Goal: Transaction & Acquisition: Register for event/course

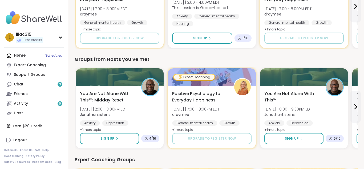
scroll to position [224, 0]
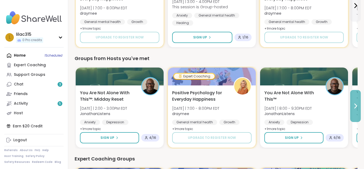
click at [354, 105] on icon at bounding box center [355, 106] width 6 height 6
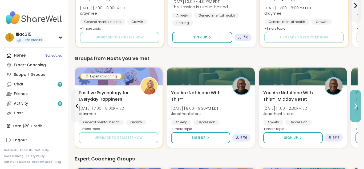
click at [354, 105] on icon at bounding box center [355, 106] width 6 height 6
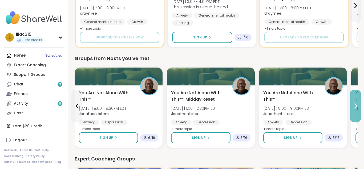
click at [354, 105] on icon at bounding box center [355, 106] width 6 height 6
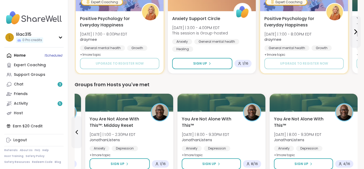
scroll to position [205, 0]
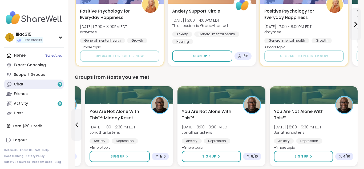
click at [21, 82] on div "Chat 3" at bounding box center [19, 83] width 10 height 5
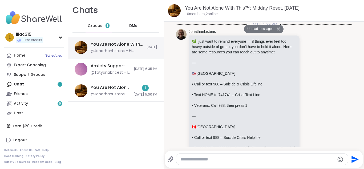
scroll to position [4106, 0]
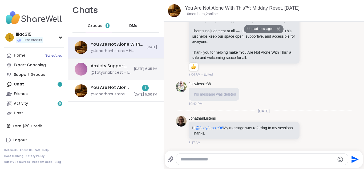
click at [106, 72] on div "@Tatyanabricest - 15 for like 11 dollars" at bounding box center [111, 72] width 40 height 5
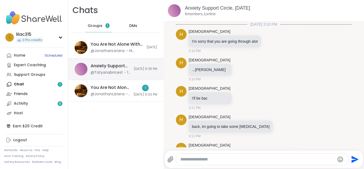
scroll to position [276, 0]
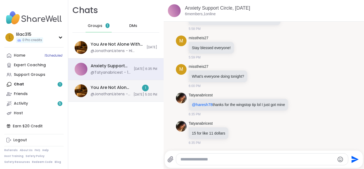
click at [111, 90] on div "You Are Not Alone With This™: Midday Reset, [DATE]" at bounding box center [111, 87] width 40 height 6
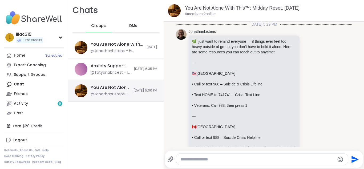
scroll to position [1211, 0]
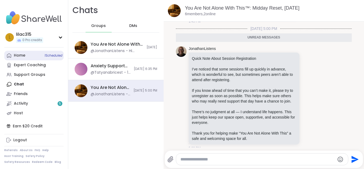
click at [25, 55] on link "Home 1 Scheduled" at bounding box center [33, 56] width 59 height 10
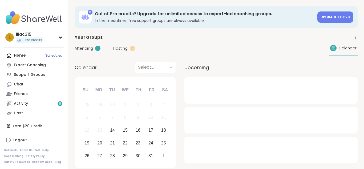
click at [25, 55] on div "Home 1 Scheduled Expert Coaching Support Groups Chat Friends Activity 5 Host" at bounding box center [33, 84] width 59 height 67
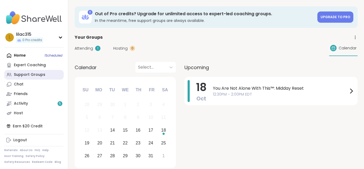
click at [30, 72] on div "Support Groups" at bounding box center [29, 74] width 31 height 5
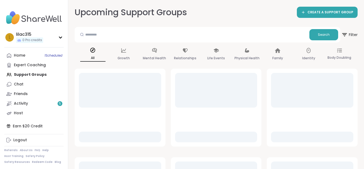
click at [30, 72] on div "Home 1 Scheduled Expert Coaching Support Groups Chat Friends Activity 5 Host" at bounding box center [33, 84] width 59 height 67
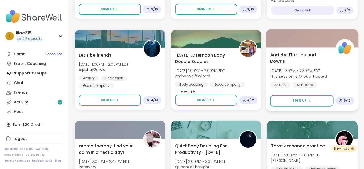
scroll to position [581, 0]
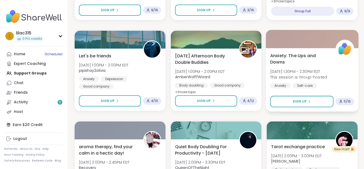
click at [321, 49] on div "Anxiety: The Ups and Downs [DATE] 1:30PM - 2:30PM EDT This session is Group-hos…" at bounding box center [312, 79] width 92 height 63
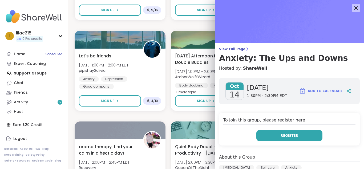
click at [296, 138] on button "Register" at bounding box center [289, 135] width 66 height 11
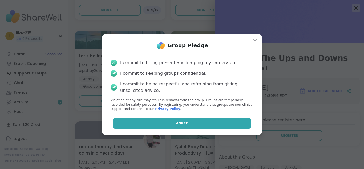
click at [215, 122] on button "Agree" at bounding box center [182, 122] width 139 height 11
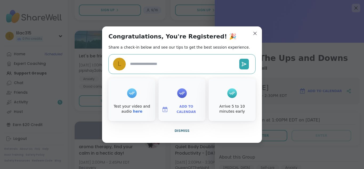
type textarea "*"
click at [186, 129] on span "Dismiss" at bounding box center [181, 131] width 15 height 4
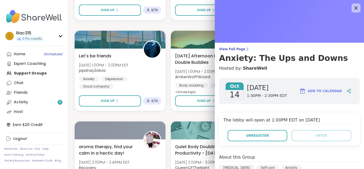
click at [356, 10] on icon at bounding box center [355, 8] width 7 height 7
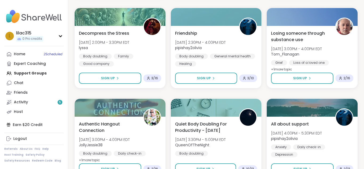
scroll to position [823, 0]
